Goal: Find specific page/section: Find specific page/section

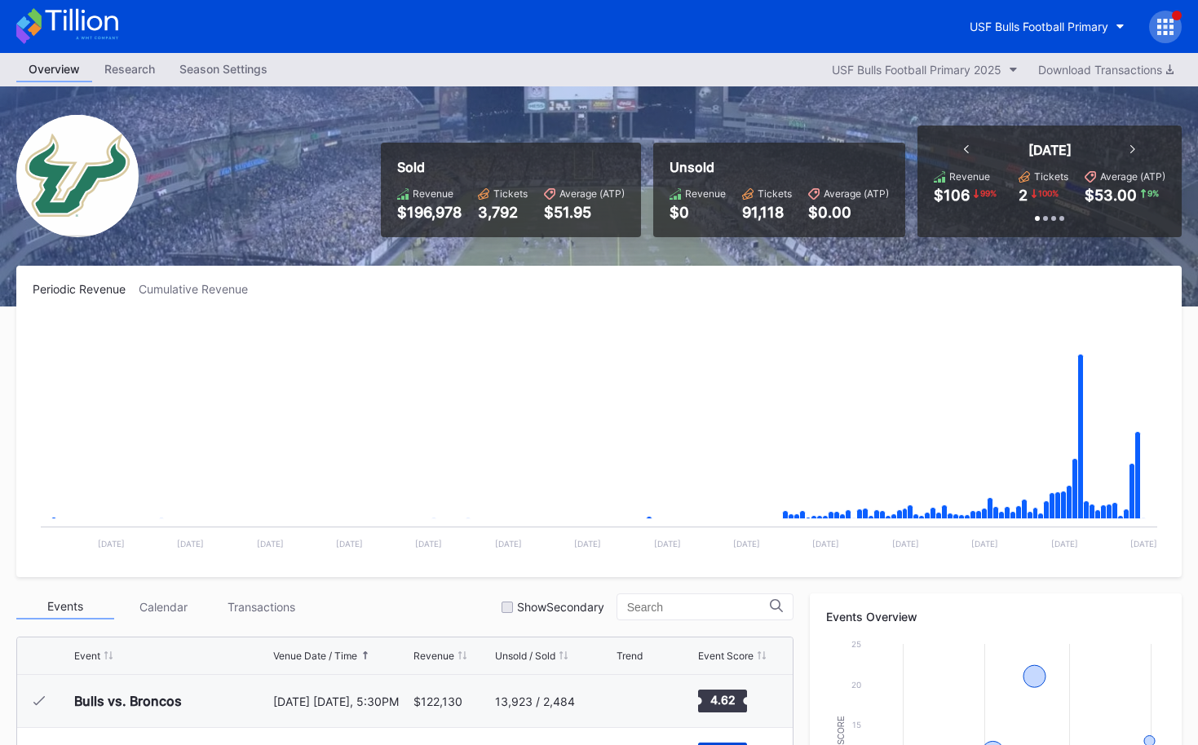
click at [94, 21] on icon at bounding box center [67, 26] width 102 height 36
click at [55, 18] on icon at bounding box center [67, 26] width 102 height 36
click at [1161, 32] on icon at bounding box center [1165, 27] width 16 height 16
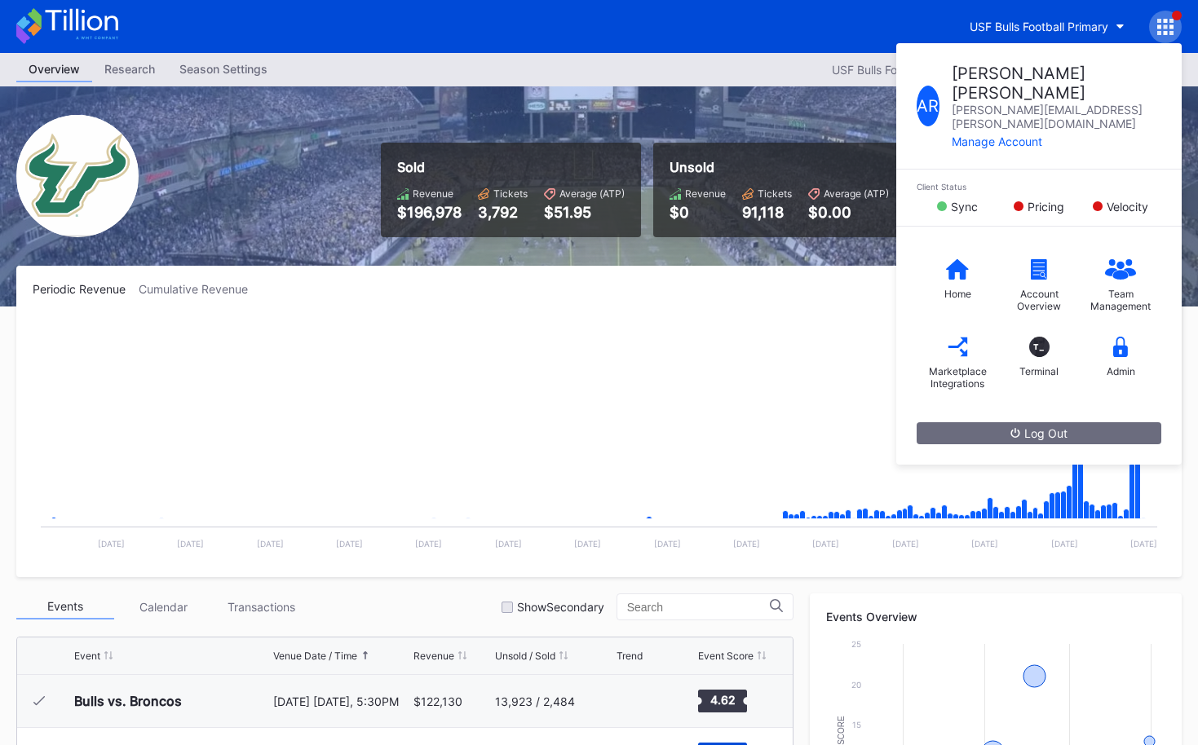
click at [757, 223] on div "Unsold Revenue $0 Tickets 91,118 Average (ATP) $0.00" at bounding box center [779, 190] width 252 height 95
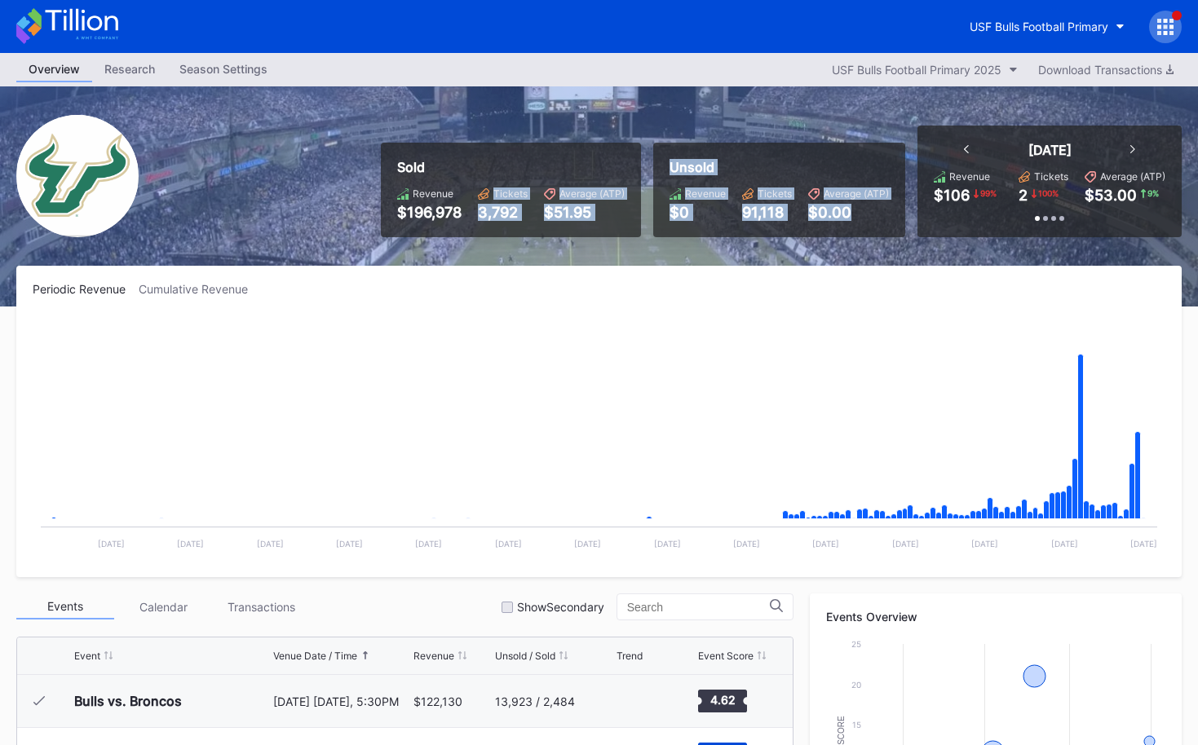
drag, startPoint x: 667, startPoint y: 201, endPoint x: 909, endPoint y: 255, distance: 247.5
click at [907, 255] on div "Sold Revenue $196,978 Tickets 3,792 Average (ATP) $51.95 Unsold Revenue $0 Tick…" at bounding box center [599, 196] width 1198 height 220
click at [909, 255] on div "Sold Revenue $196,978 Tickets 3,792 Average (ATP) $51.95 Unsold Revenue $0 Tick…" at bounding box center [599, 196] width 1198 height 220
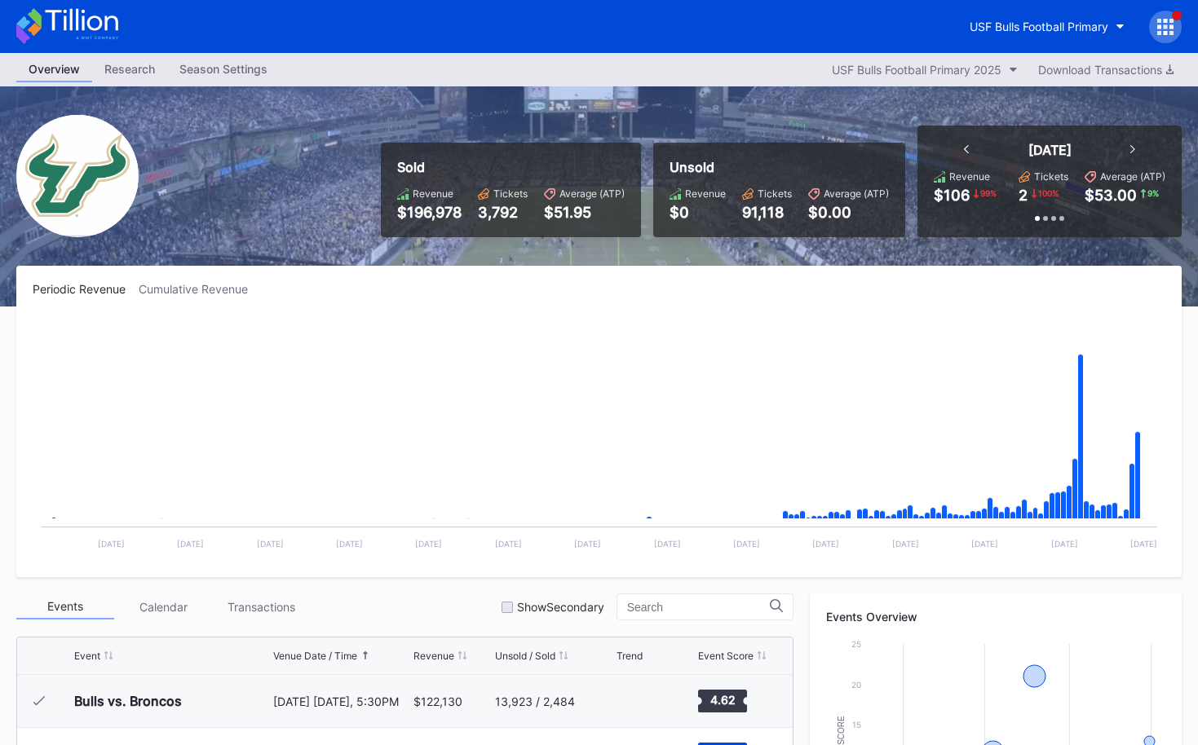
click at [104, 40] on icon at bounding box center [67, 26] width 102 height 36
click at [77, 13] on icon at bounding box center [81, 20] width 73 height 22
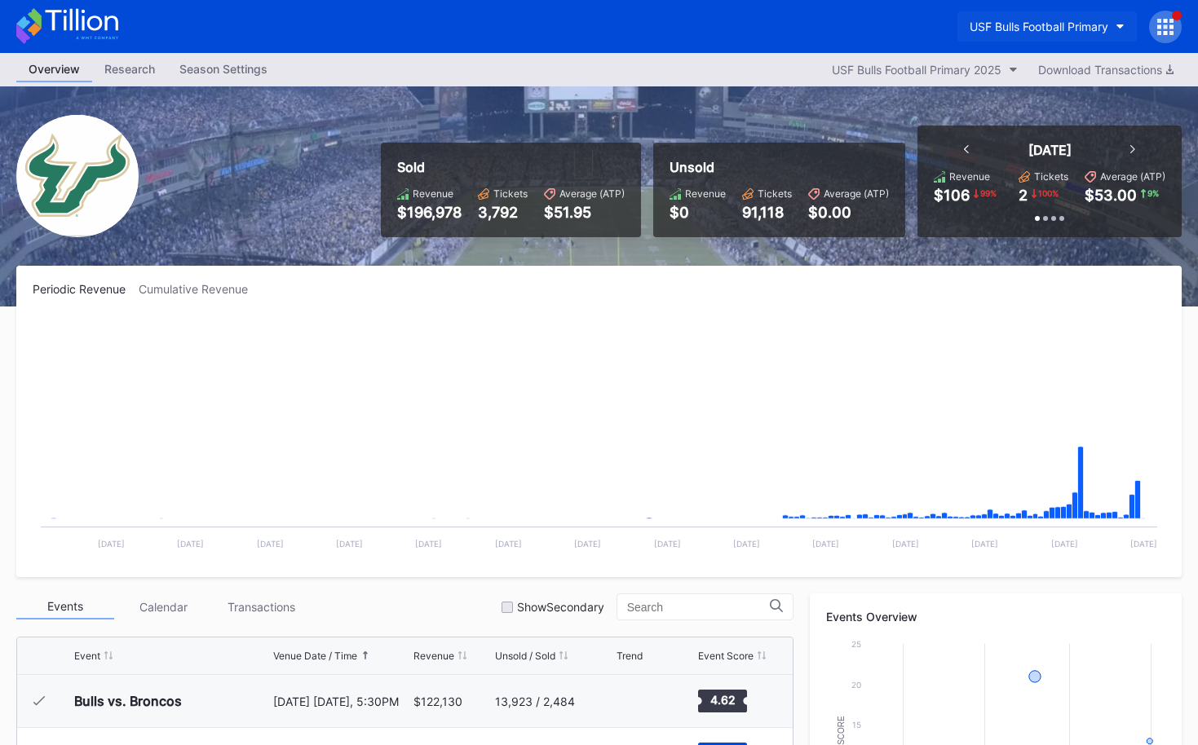
click at [1081, 30] on div "USF Bulls Football Primary" at bounding box center [1039, 27] width 139 height 14
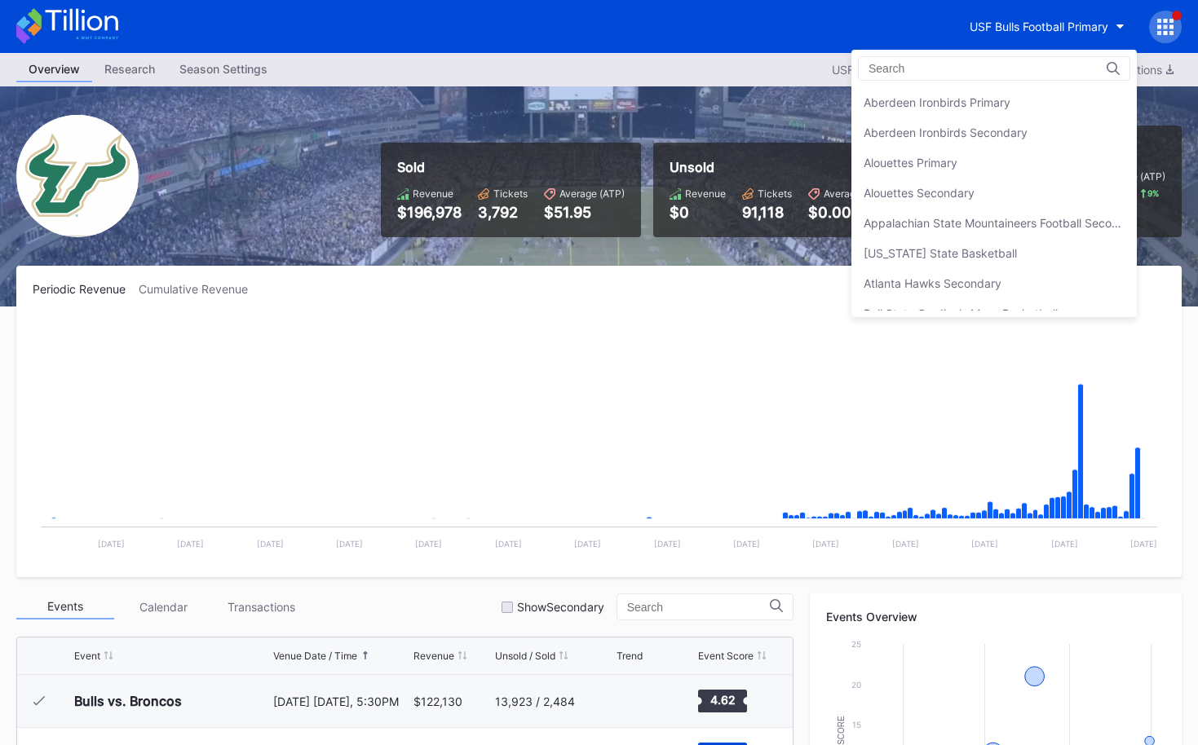
scroll to position [5462, 0]
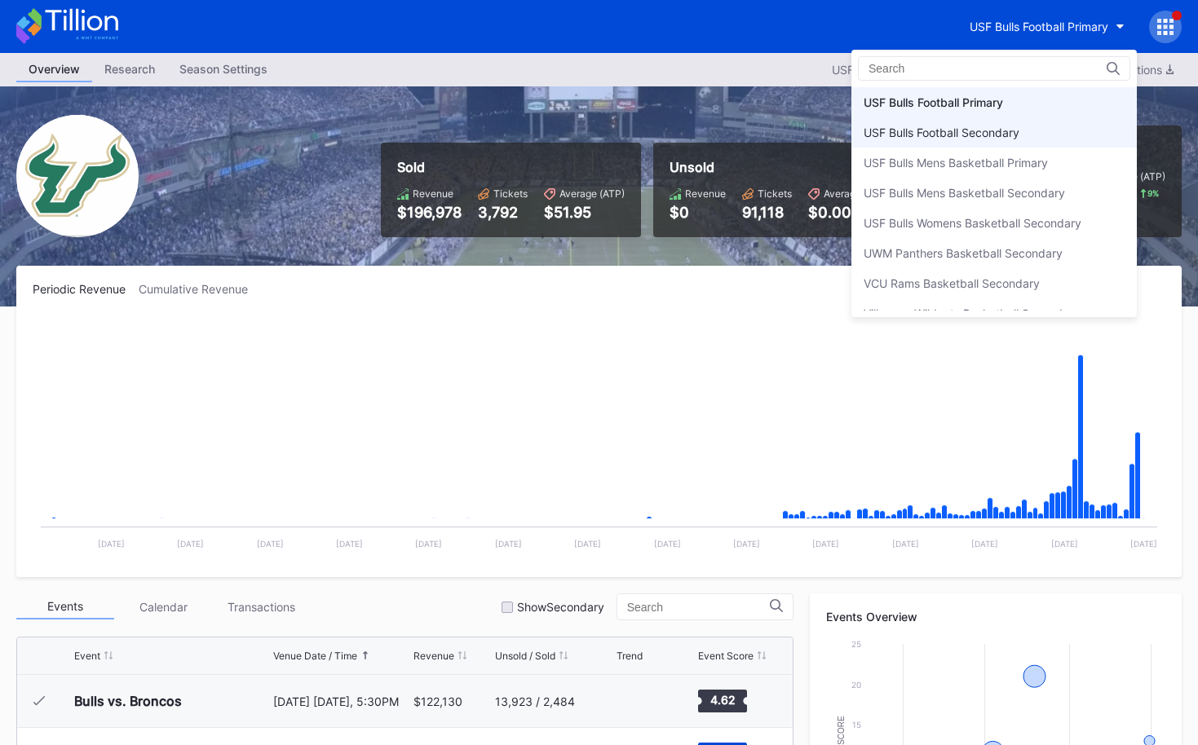
click at [1009, 134] on div "USF Bulls Football Secondary" at bounding box center [942, 133] width 156 height 14
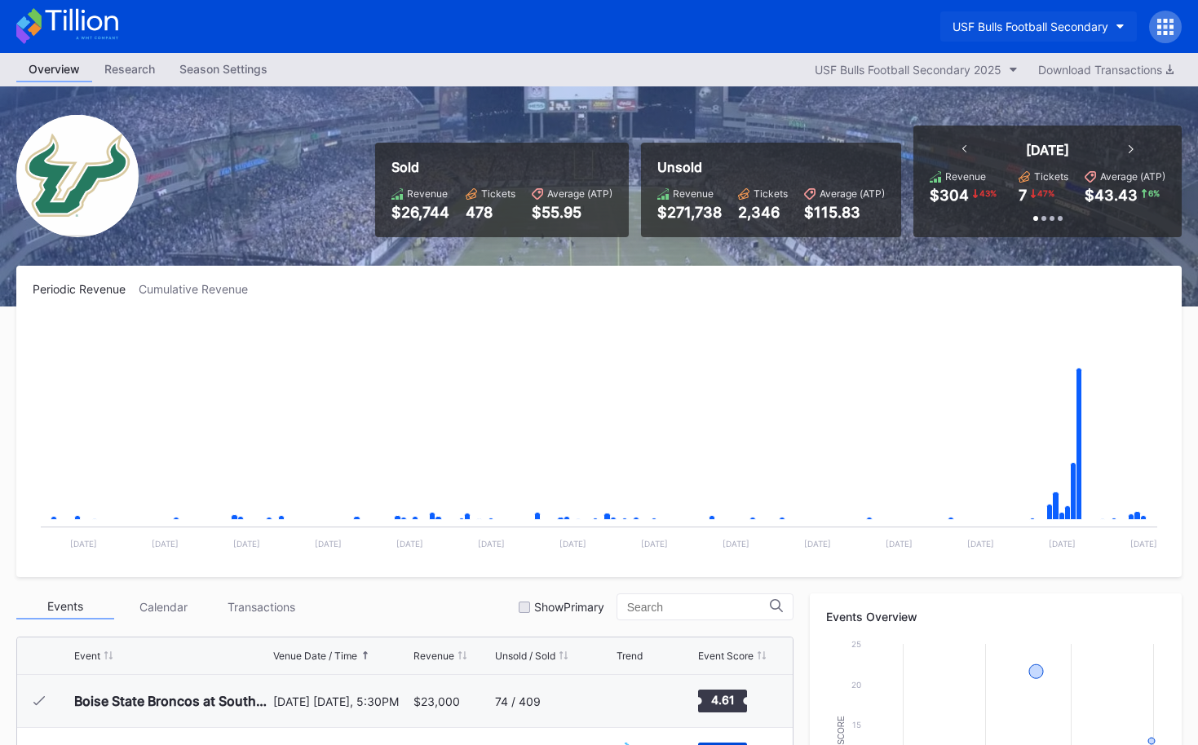
click at [1033, 18] on button "USF Bulls Football Secondary" at bounding box center [1038, 26] width 197 height 30
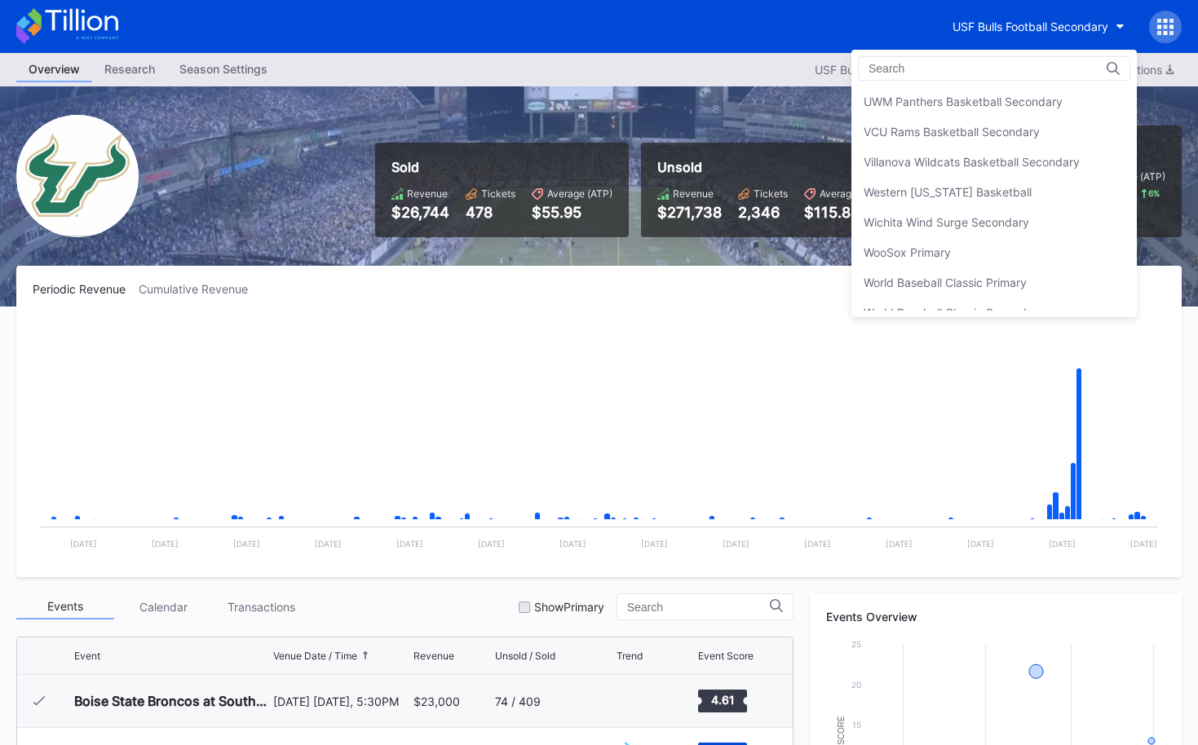
scroll to position [5631, 0]
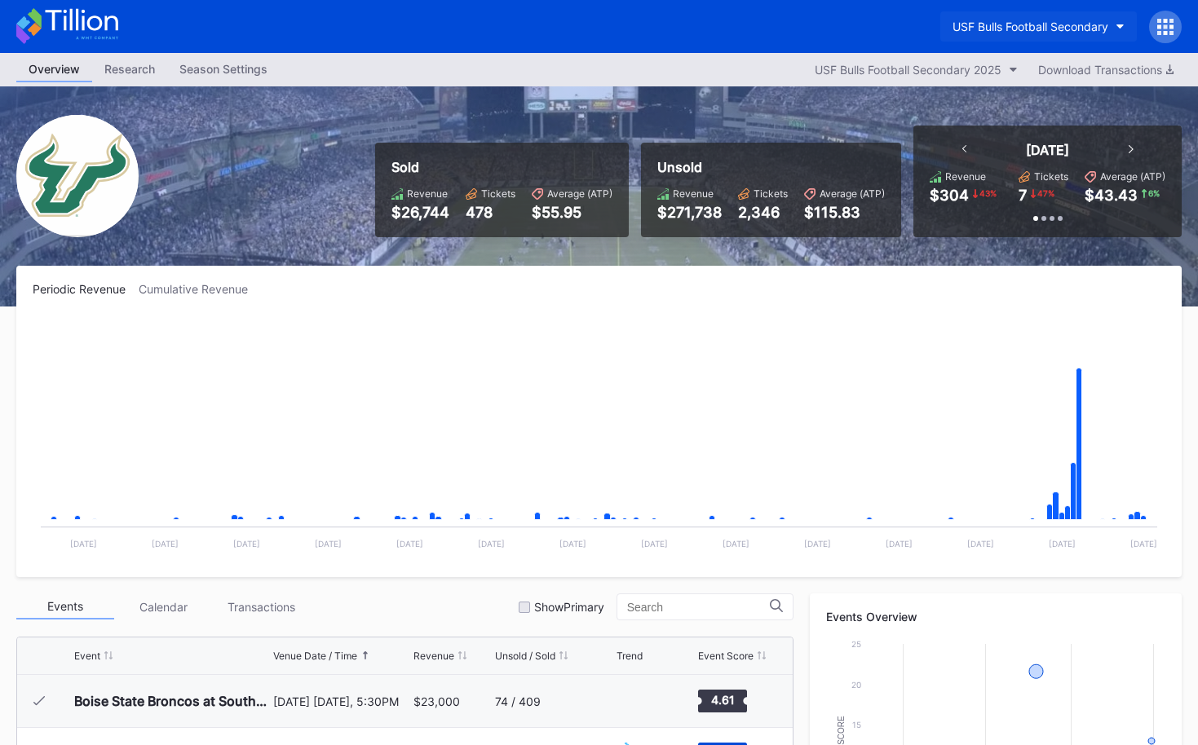
click at [1015, 32] on div "USF Bulls Football Secondary" at bounding box center [1031, 27] width 156 height 14
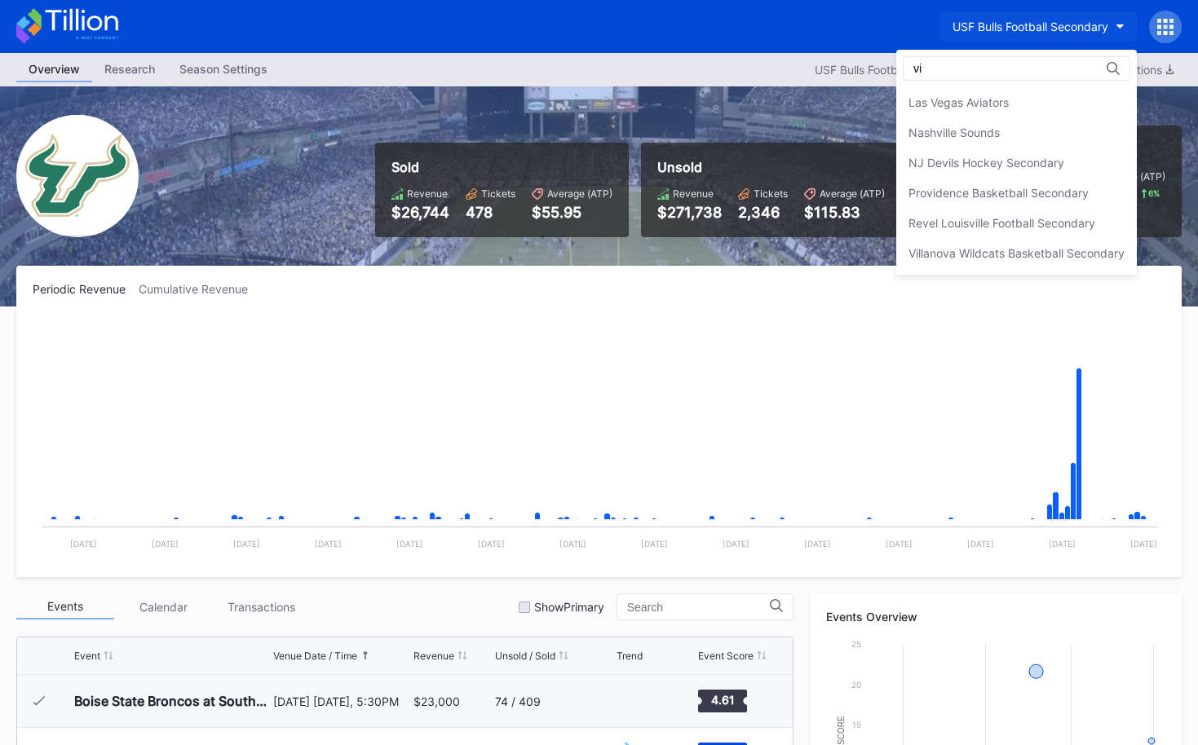
scroll to position [0, 0]
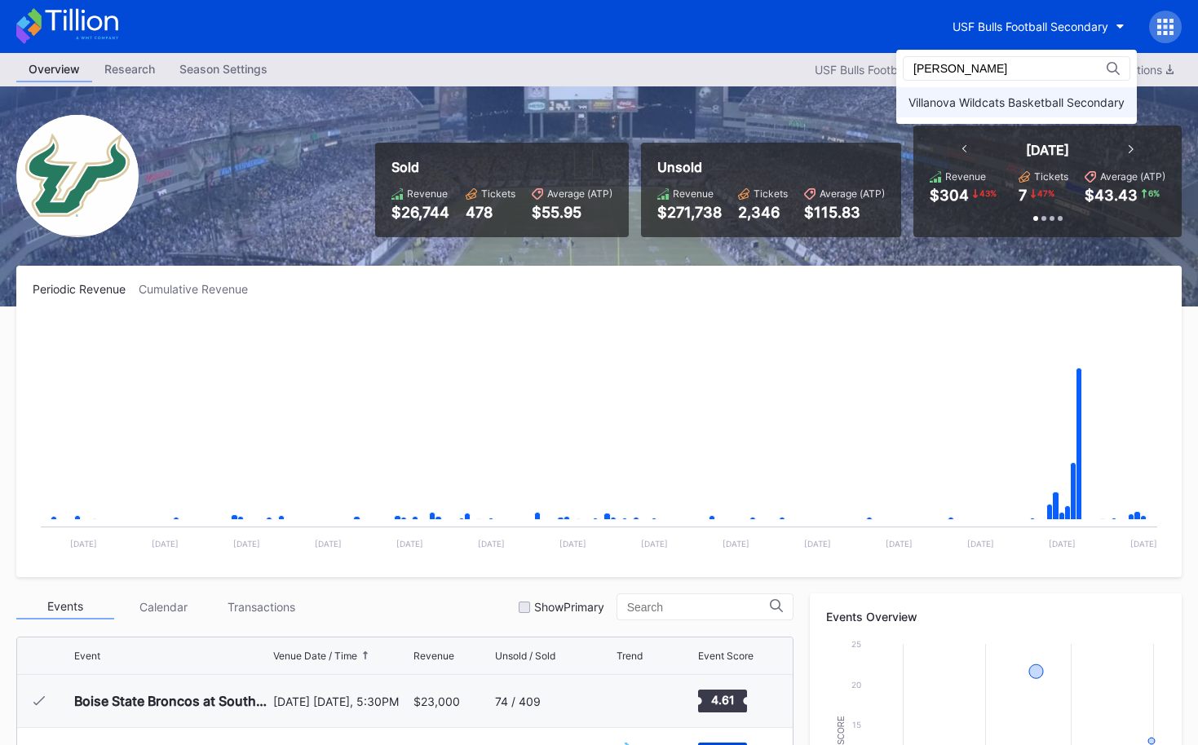
type input "[PERSON_NAME]"
click at [1021, 100] on div "Villanova Wildcats Basketball Secondary" at bounding box center [1017, 102] width 216 height 14
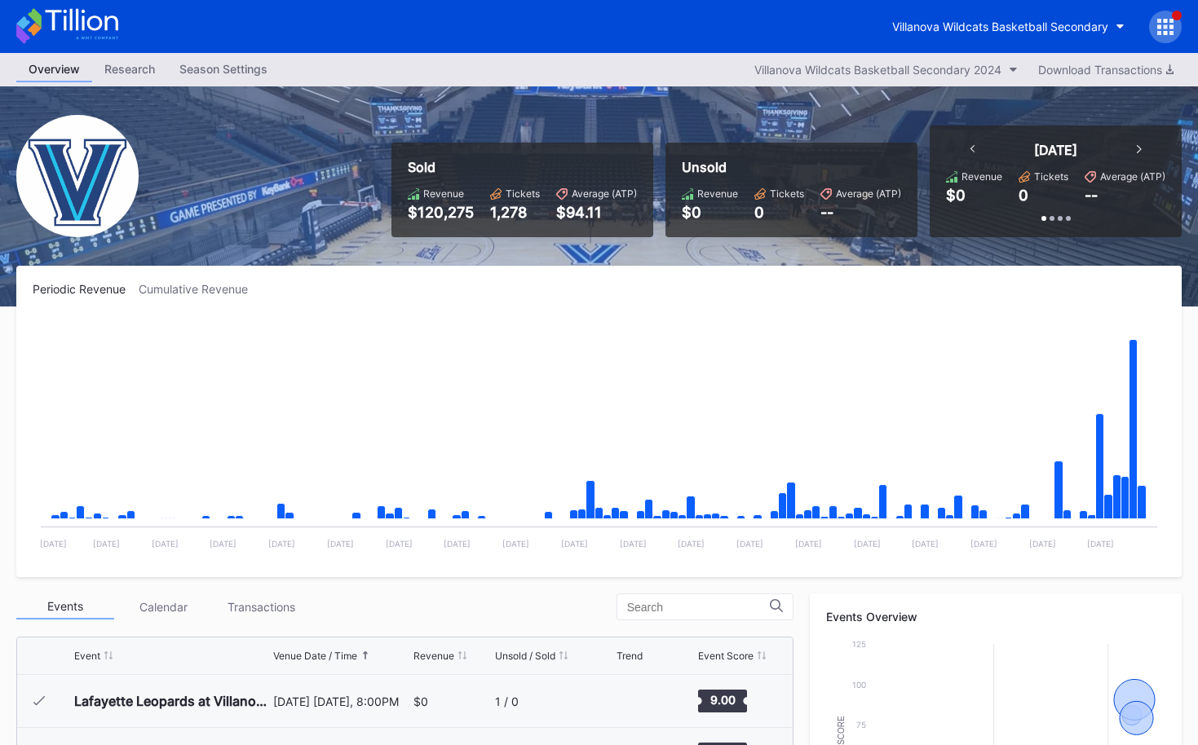
click at [86, 29] on icon at bounding box center [67, 26] width 102 height 36
